Goal: Task Accomplishment & Management: Manage account settings

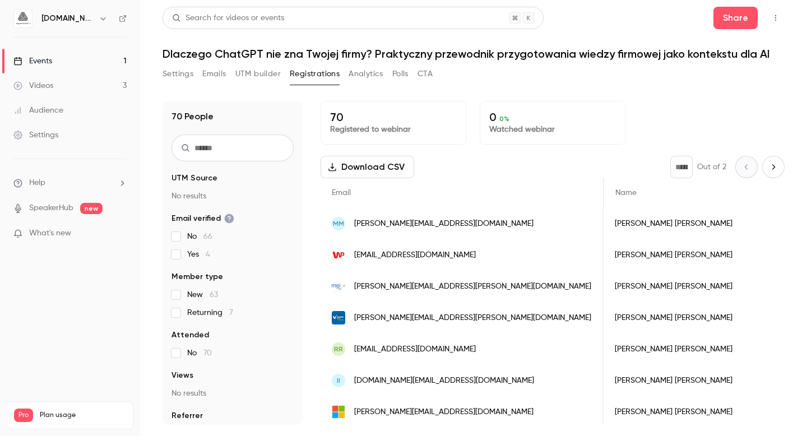
scroll to position [0, 178]
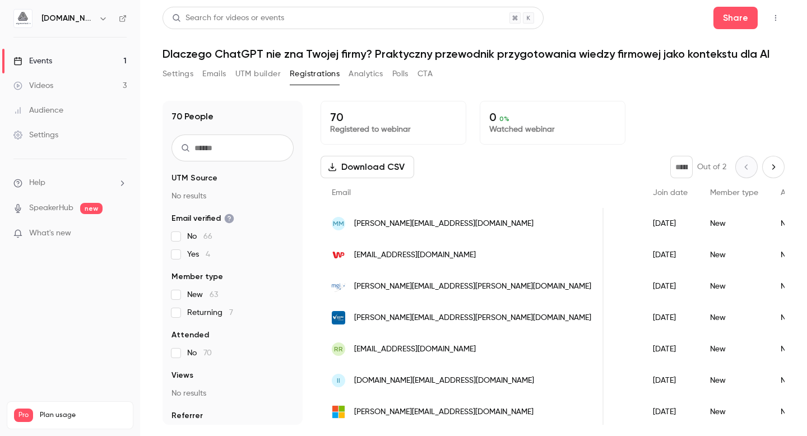
click at [52, 82] on div "Videos" at bounding box center [33, 85] width 40 height 11
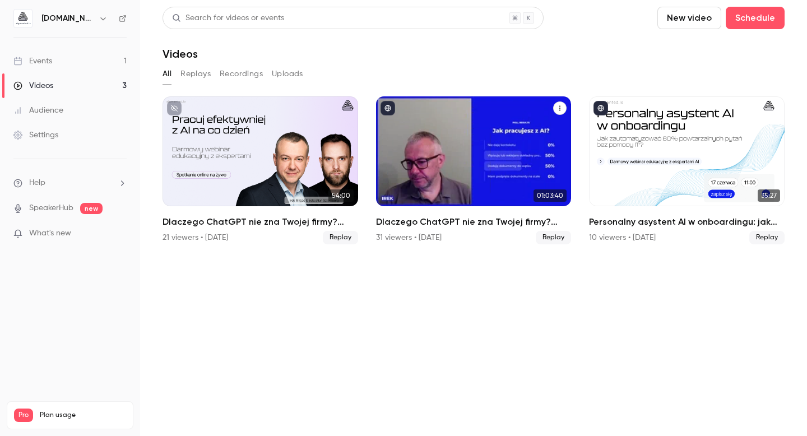
click at [423, 223] on h2 "Dlaczego ChatGPT nie zna Twojej firmy? Praktyczny przewodnik przygotowania wied…" at bounding box center [473, 221] width 195 height 13
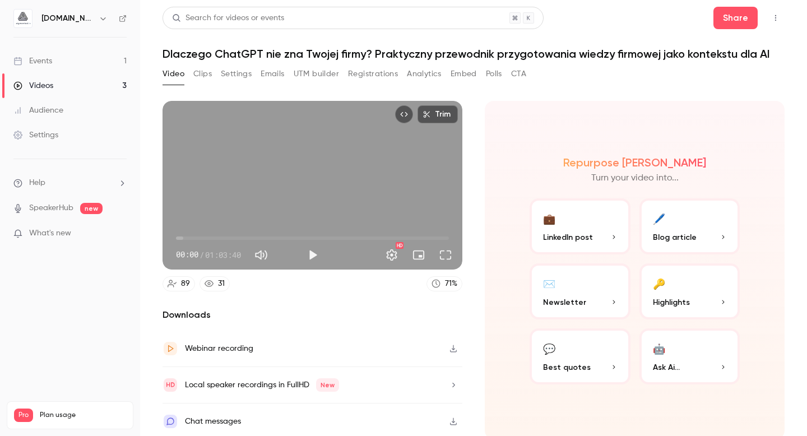
click at [36, 54] on link "Events 1" at bounding box center [70, 61] width 140 height 25
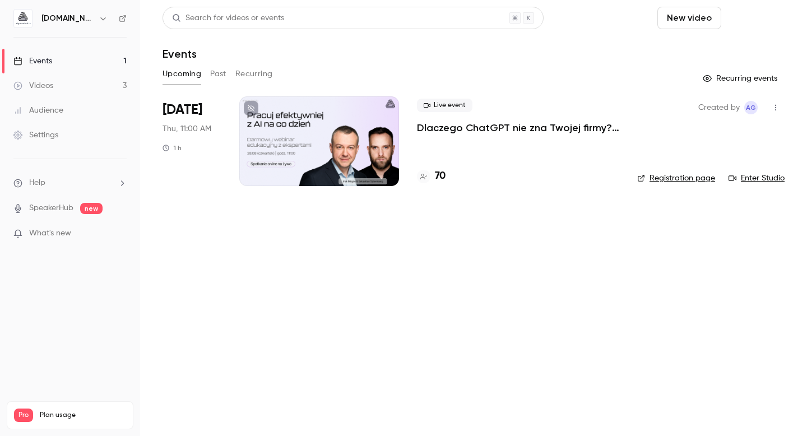
click at [742, 21] on button "Schedule" at bounding box center [754, 18] width 59 height 22
click at [578, 41] on div at bounding box center [403, 218] width 807 height 436
click at [742, 17] on button "Schedule" at bounding box center [754, 18] width 59 height 22
click at [710, 74] on span "Recurring event" at bounding box center [719, 78] width 59 height 12
click at [761, 19] on button "Schedule" at bounding box center [754, 18] width 59 height 22
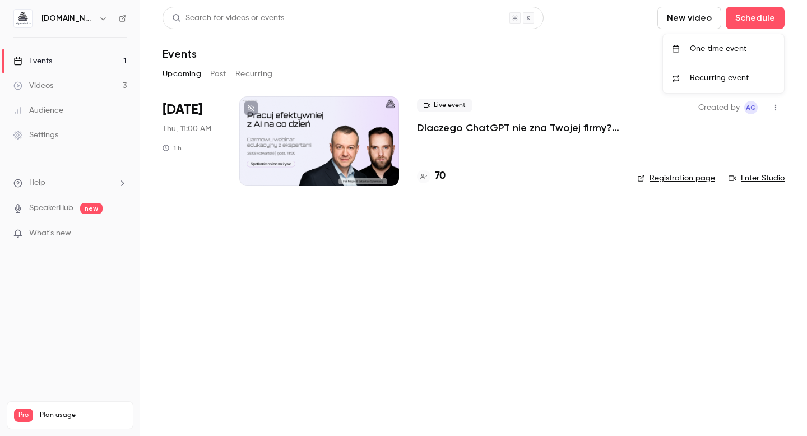
click at [679, 22] on div at bounding box center [403, 218] width 807 height 436
click at [679, 22] on button "New video" at bounding box center [689, 18] width 64 height 22
click at [450, 70] on div at bounding box center [403, 218] width 807 height 436
click at [127, 81] on link "Videos 3" at bounding box center [70, 85] width 140 height 25
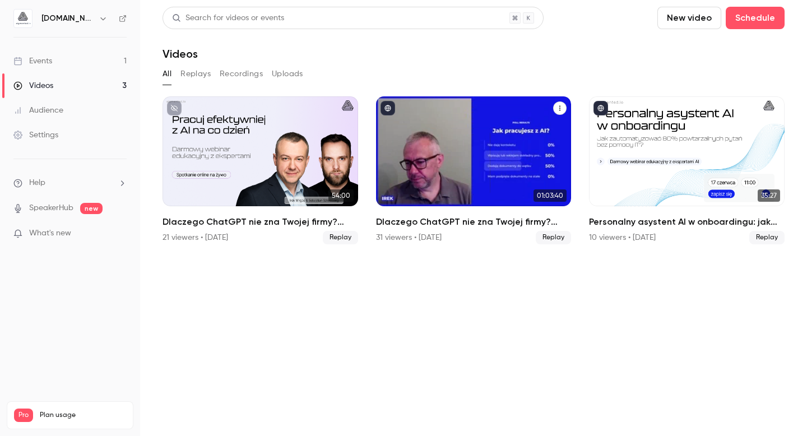
click at [431, 221] on h2 "Dlaczego ChatGPT nie zna Twojej firmy? Praktyczny przewodnik przygotowania wied…" at bounding box center [473, 221] width 195 height 13
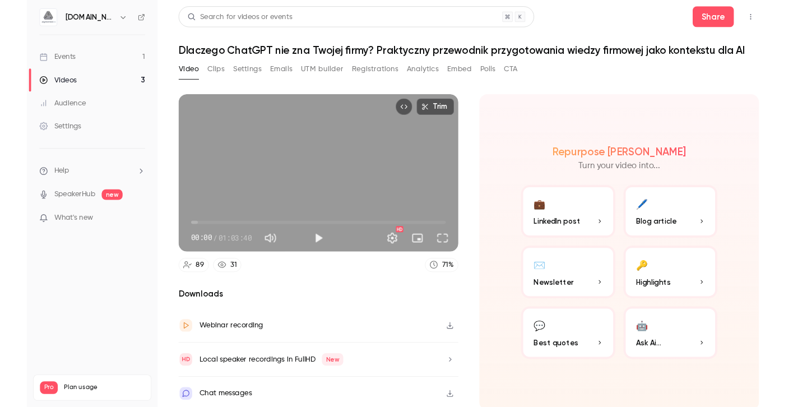
scroll to position [1, 0]
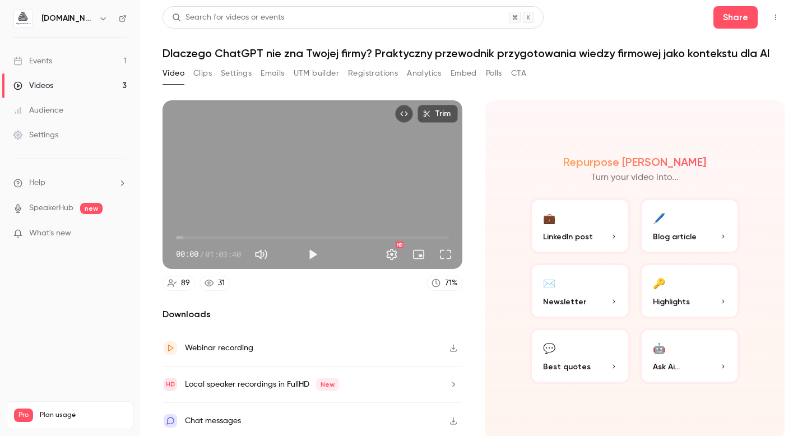
click at [53, 20] on h6 "[DOMAIN_NAME]" at bounding box center [67, 18] width 53 height 11
click at [128, 17] on nav "[DOMAIN_NAME] Events 1 Videos 3 Audience Settings Help SpeakerHub new What's ne…" at bounding box center [70, 218] width 140 height 436
click at [124, 17] on icon at bounding box center [123, 19] width 8 height 8
click at [101, 20] on icon "button" at bounding box center [103, 18] width 9 height 9
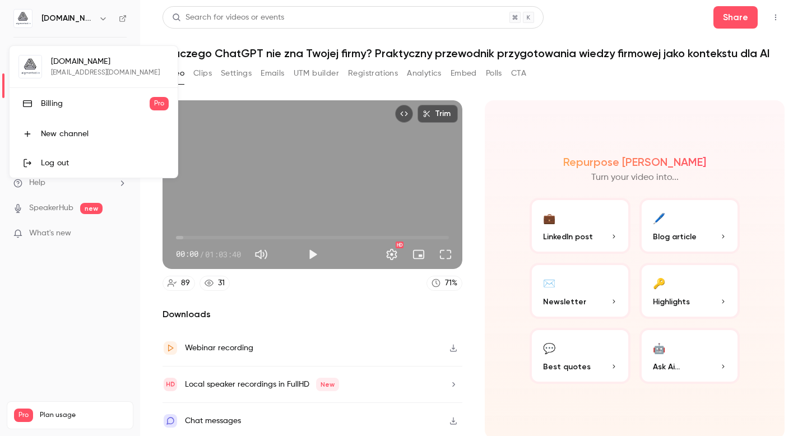
click at [60, 164] on div "Log out" at bounding box center [105, 162] width 128 height 11
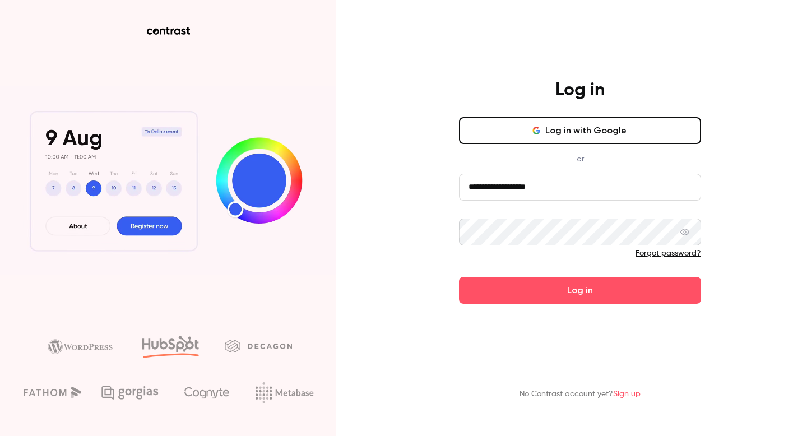
click at [565, 193] on input "**********" at bounding box center [580, 187] width 242 height 27
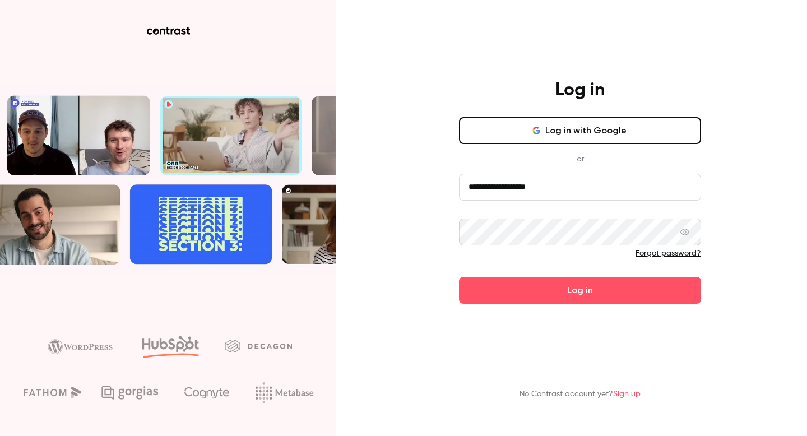
click at [571, 187] on input "**********" at bounding box center [580, 187] width 242 height 27
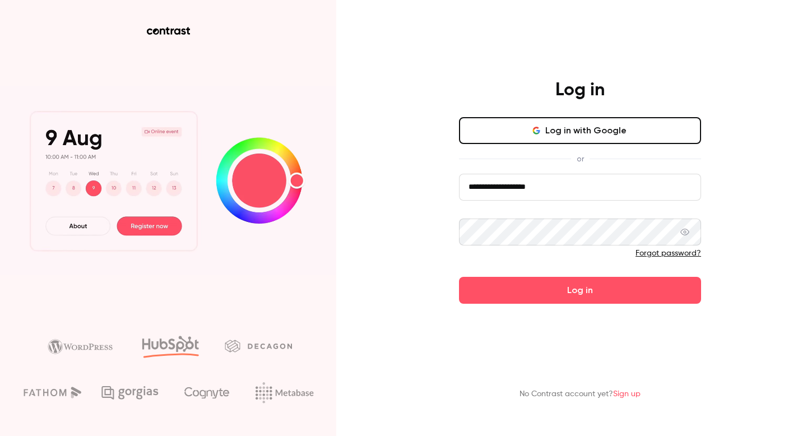
drag, startPoint x: 600, startPoint y: 186, endPoint x: 473, endPoint y: 189, distance: 126.6
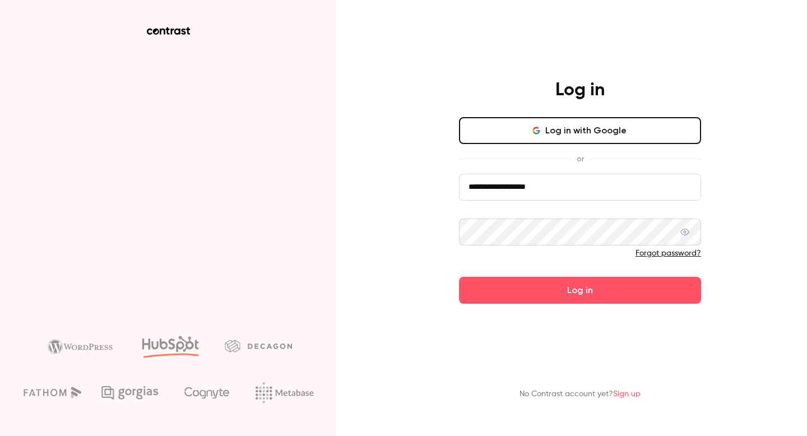
click at [463, 188] on input "**********" at bounding box center [580, 187] width 242 height 27
type input "**********"
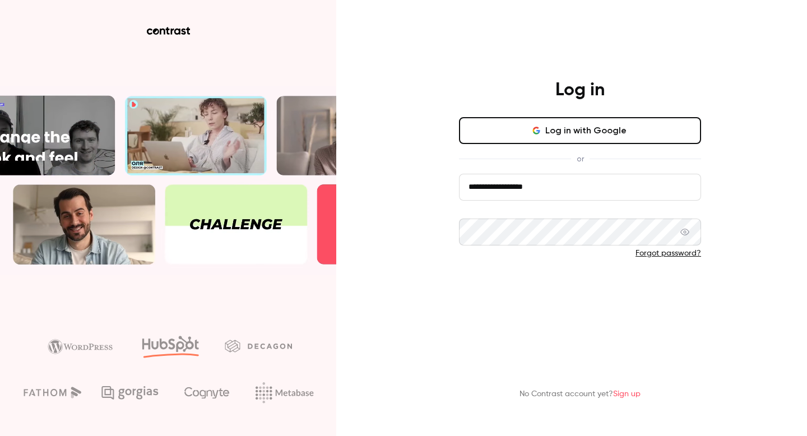
click at [539, 288] on button "Log in" at bounding box center [580, 290] width 242 height 27
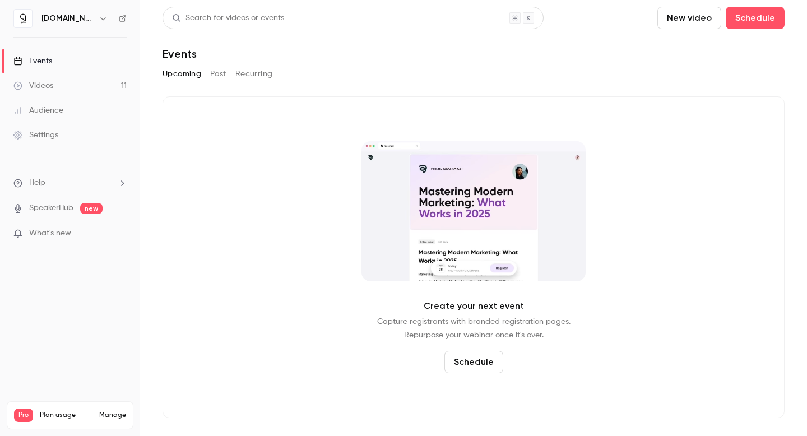
click at [113, 411] on link "Manage" at bounding box center [112, 415] width 27 height 9
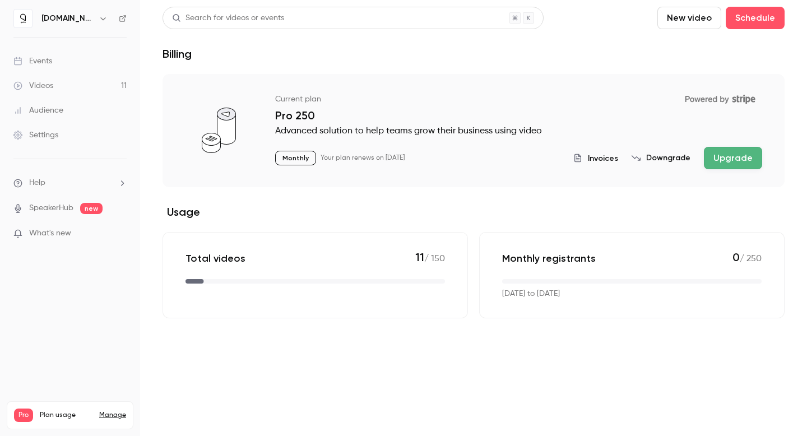
click at [664, 162] on button "Downgrade" at bounding box center [660, 157] width 59 height 11
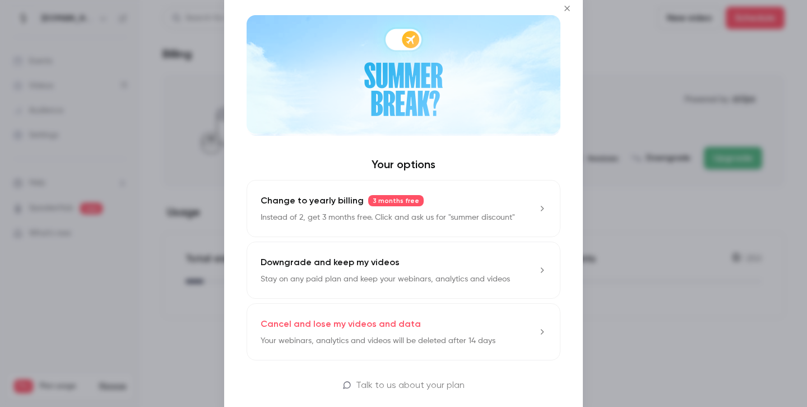
click at [499, 267] on div "Downgrade and keep my videos Stay on any paid plan and keep your webinars, anal…" at bounding box center [384, 269] width 249 height 29
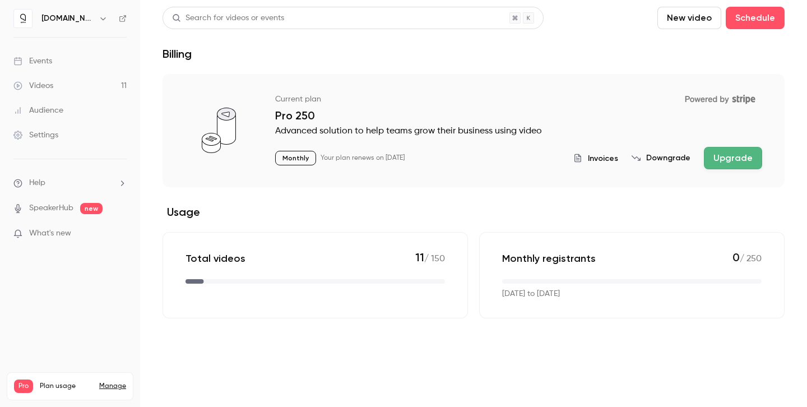
click at [116, 85] on link "Videos 11" at bounding box center [70, 85] width 140 height 25
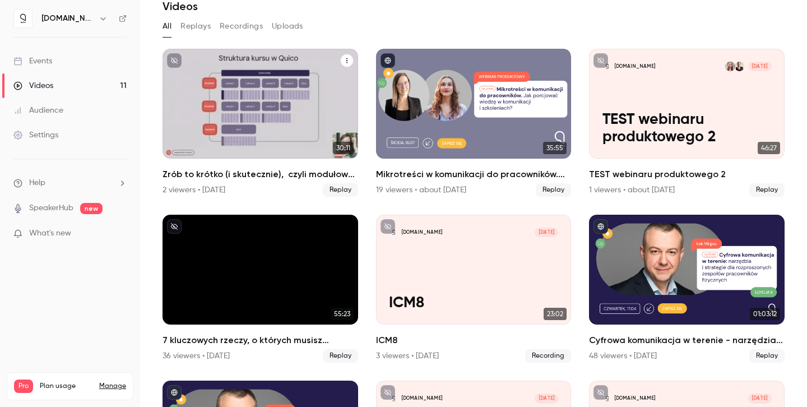
scroll to position [33, 0]
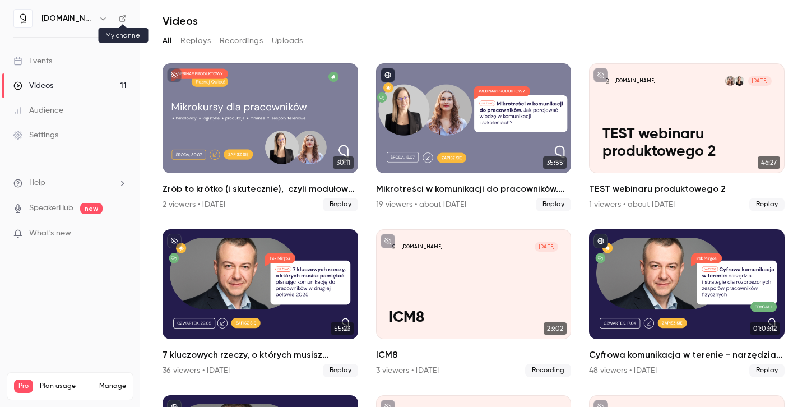
click at [125, 19] on icon at bounding box center [123, 19] width 8 height 8
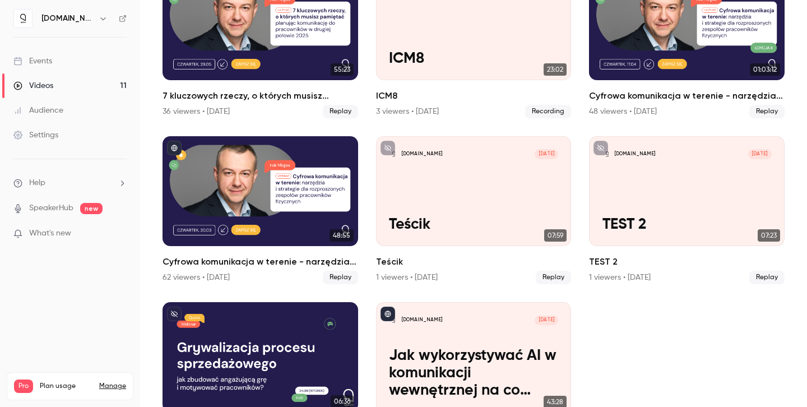
scroll to position [342, 0]
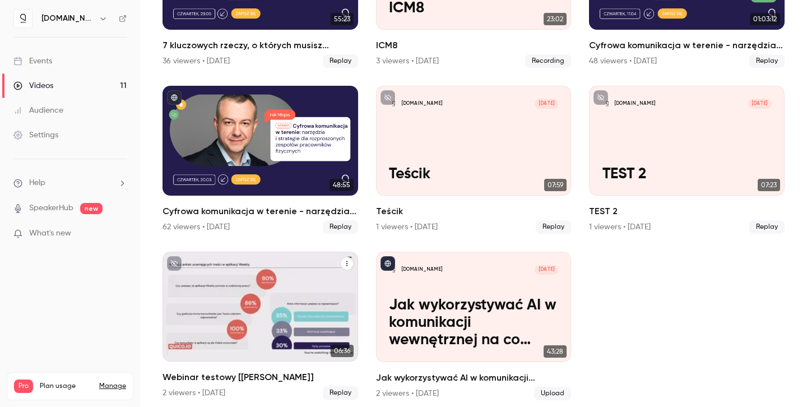
click at [245, 370] on h2 "Webinar testowy [Ola]" at bounding box center [259, 376] width 195 height 13
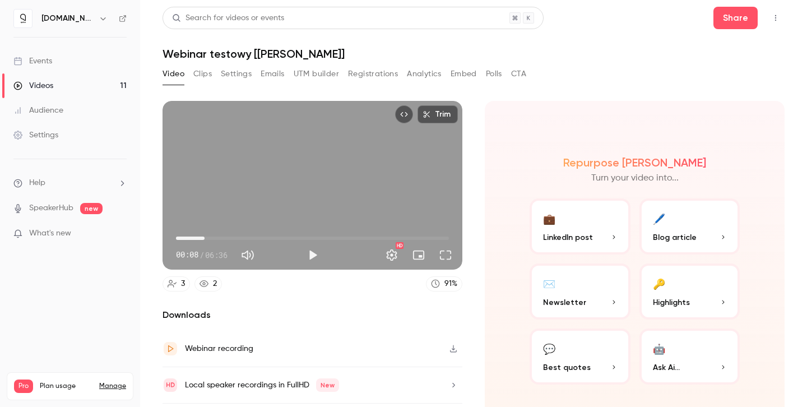
drag, startPoint x: 179, startPoint y: 236, endPoint x: 204, endPoint y: 237, distance: 24.7
click at [204, 237] on span "00:41" at bounding box center [204, 237] width 3 height 3
drag, startPoint x: 216, startPoint y: 236, endPoint x: 232, endPoint y: 234, distance: 16.4
click at [232, 234] on span "01:22" at bounding box center [312, 238] width 273 height 18
click at [301, 199] on div "Trim 01:22 01:22 / 06:36 HD" at bounding box center [312, 185] width 300 height 169
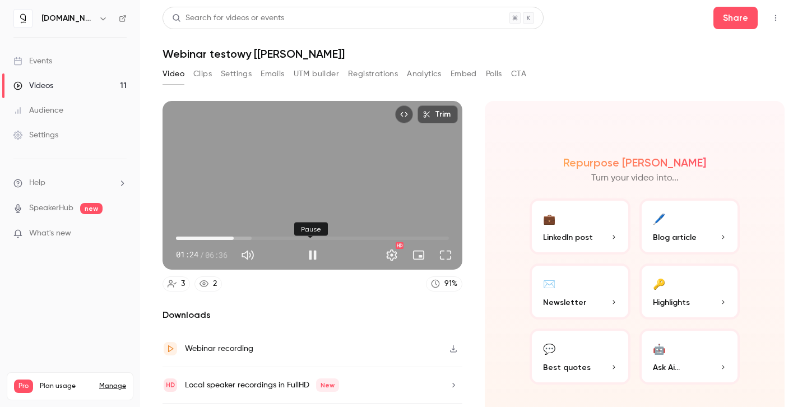
click at [317, 251] on button "Pause" at bounding box center [312, 255] width 22 height 22
type input "****"
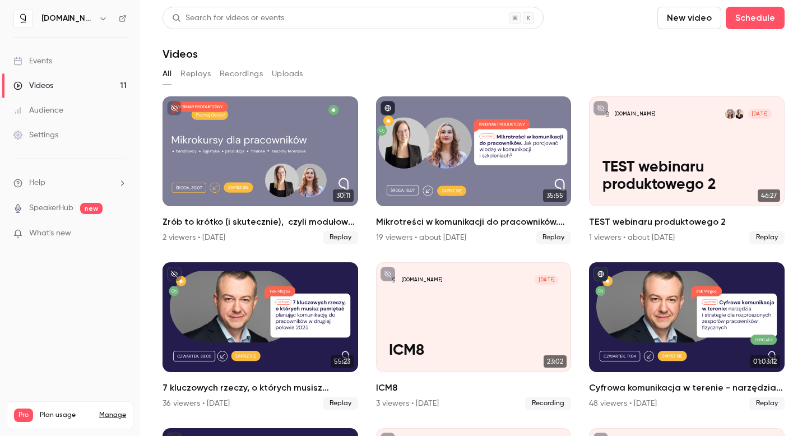
click at [100, 18] on icon "button" at bounding box center [102, 18] width 5 height 3
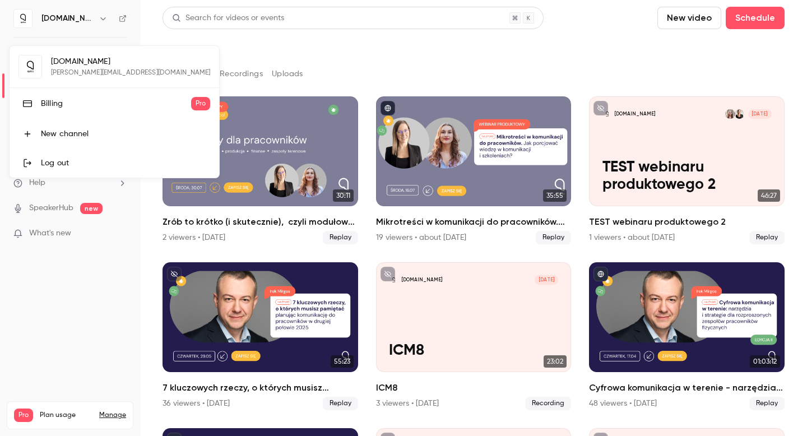
click at [98, 159] on div "Log out" at bounding box center [125, 162] width 169 height 11
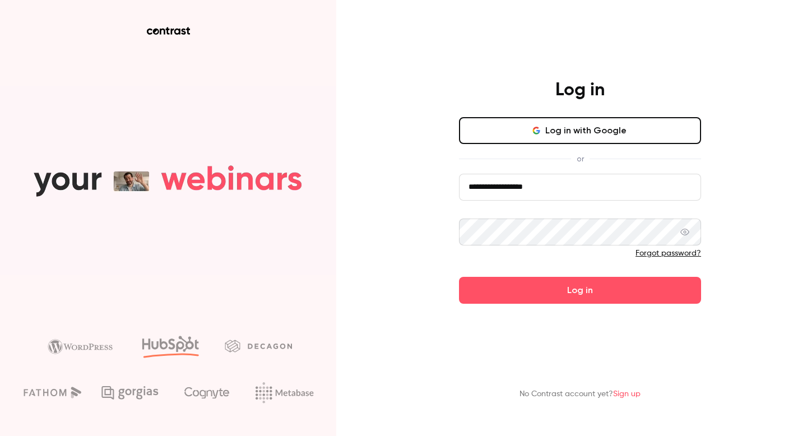
click at [595, 186] on input "**********" at bounding box center [580, 187] width 242 height 27
type input "**********"
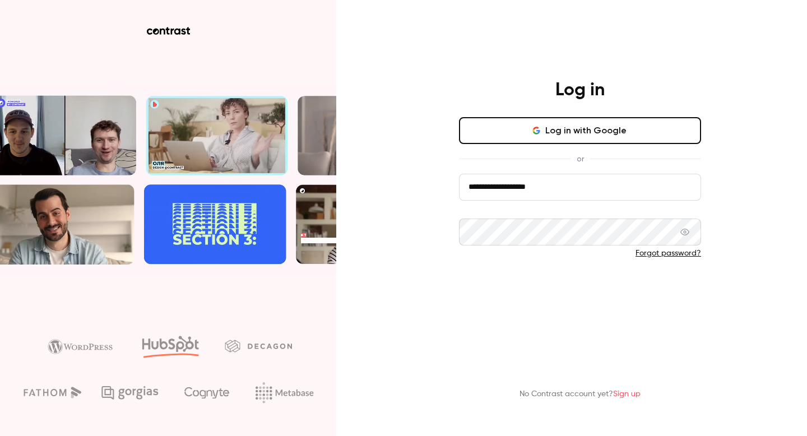
click at [552, 297] on button "Log in" at bounding box center [580, 290] width 242 height 27
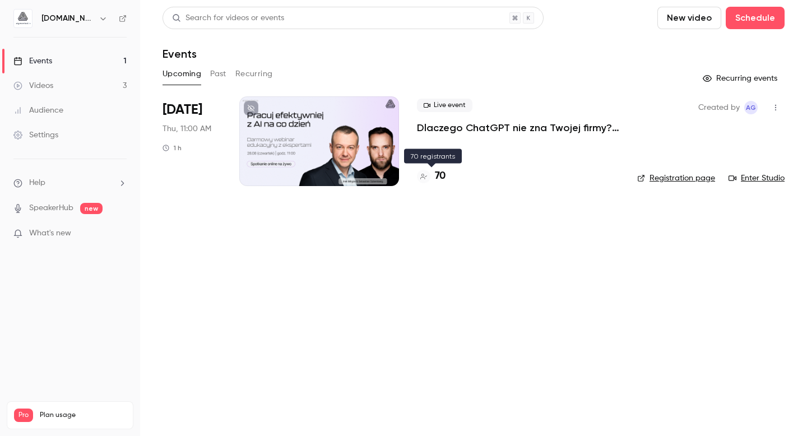
click at [444, 177] on h4 "70" at bounding box center [440, 176] width 11 height 15
